Goal: Information Seeking & Learning: Learn about a topic

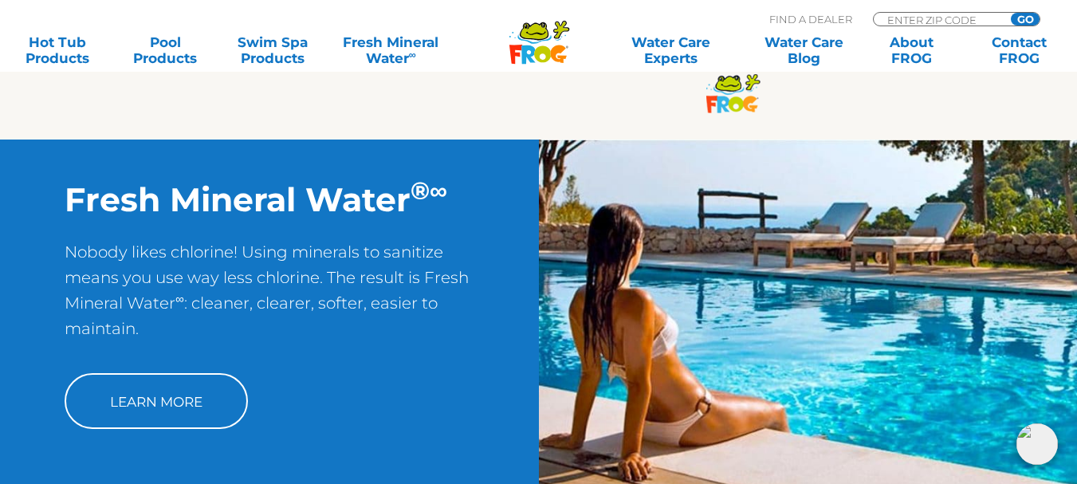
scroll to position [1012, 0]
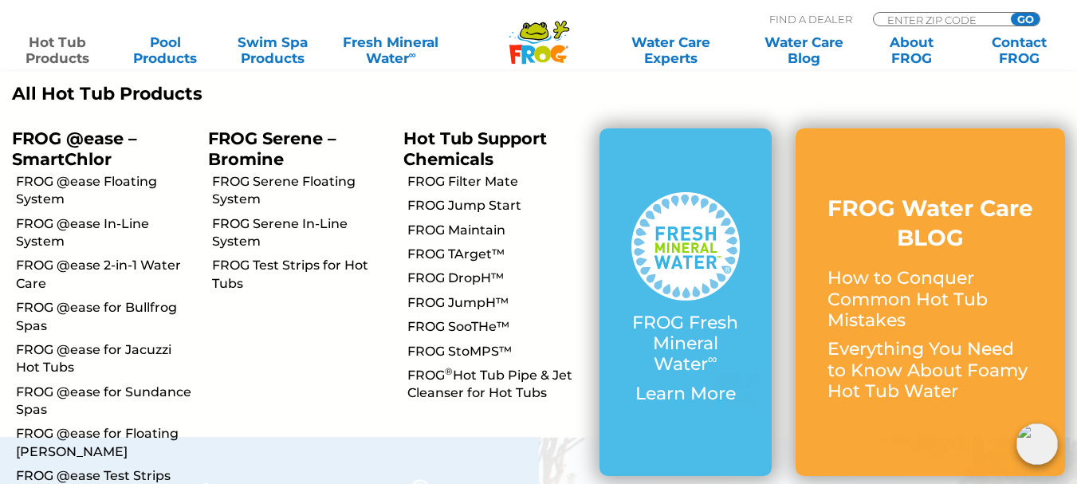
click at [64, 53] on link "Hot Tub Products" at bounding box center [58, 50] width 84 height 32
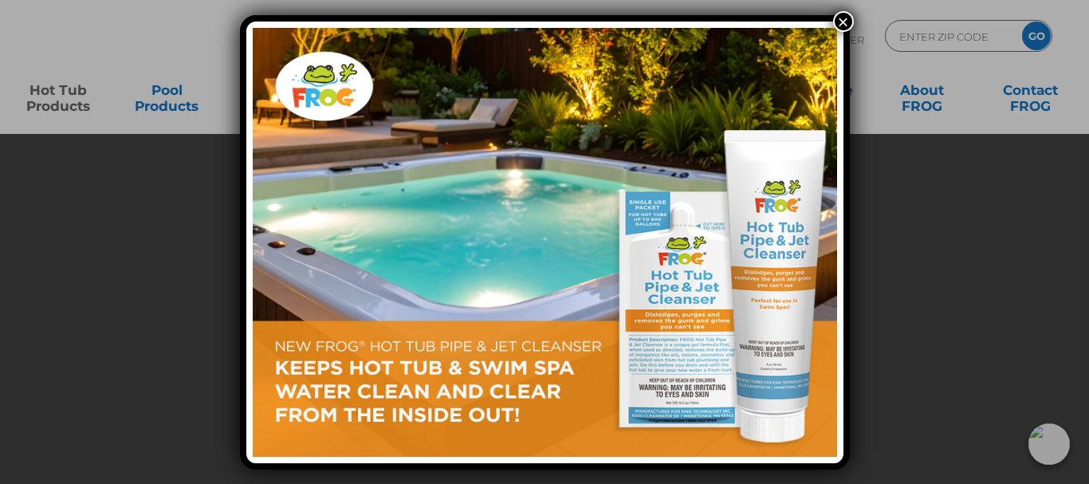
click at [846, 22] on button "×" at bounding box center [843, 21] width 21 height 21
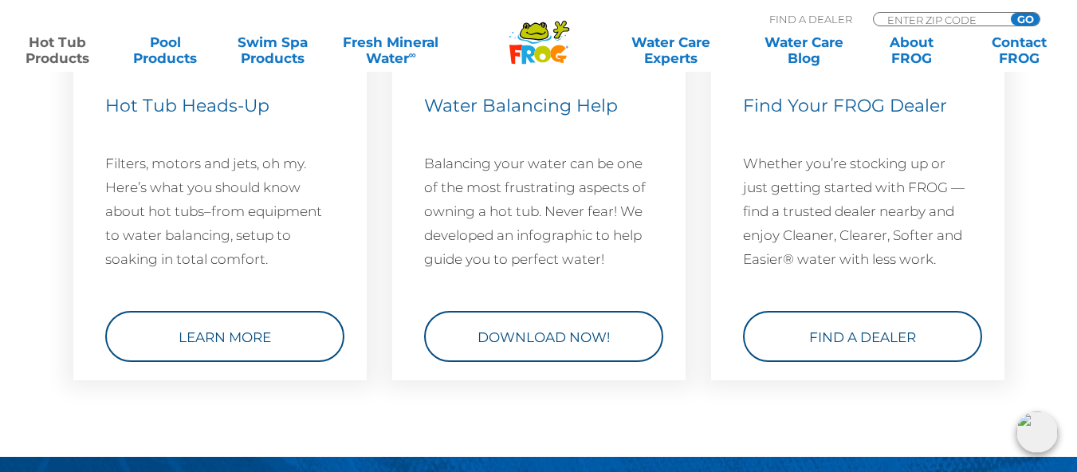
scroll to position [4862, 0]
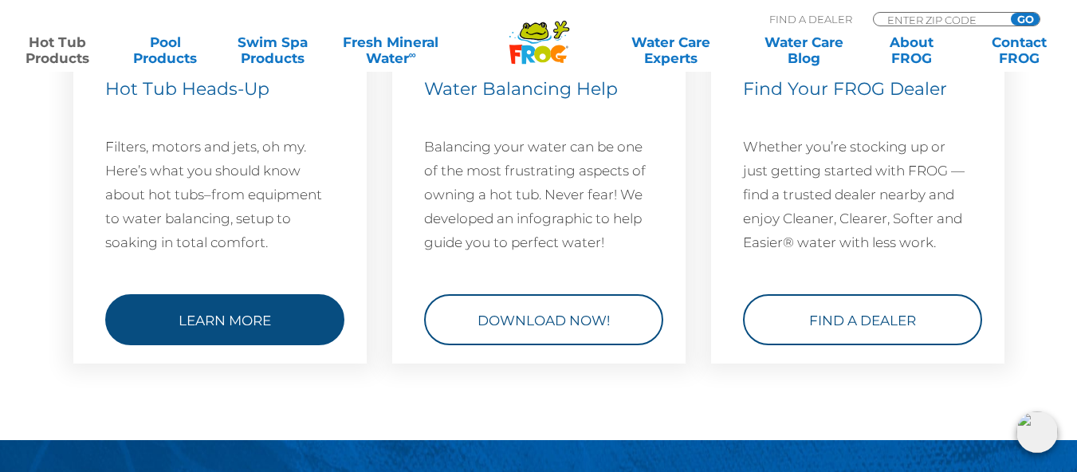
click at [210, 317] on link "Learn More" at bounding box center [224, 319] width 239 height 51
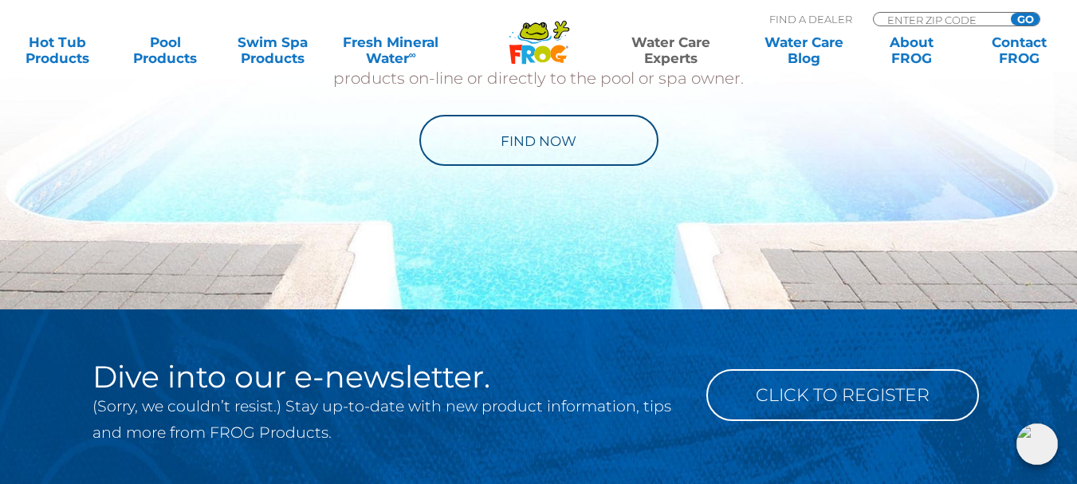
scroll to position [1514, 0]
